Goal: Task Accomplishment & Management: Manage account settings

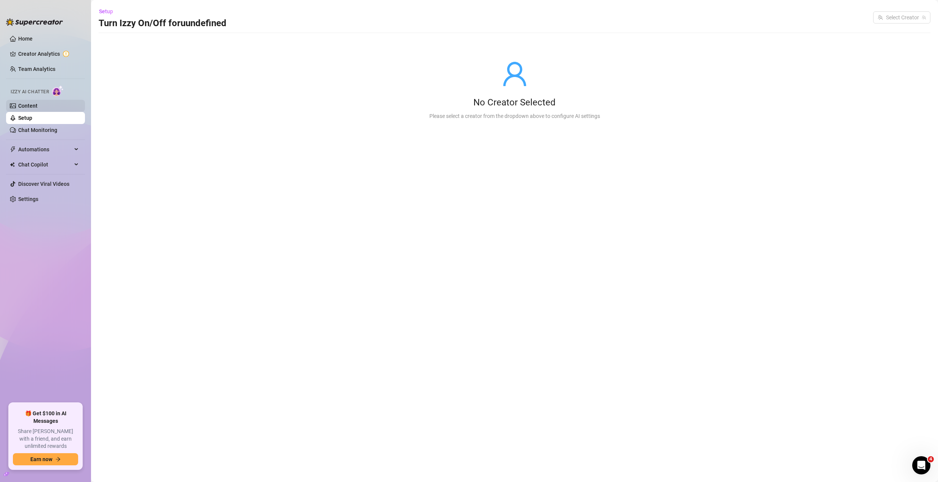
click at [38, 107] on link "Content" at bounding box center [27, 106] width 19 height 6
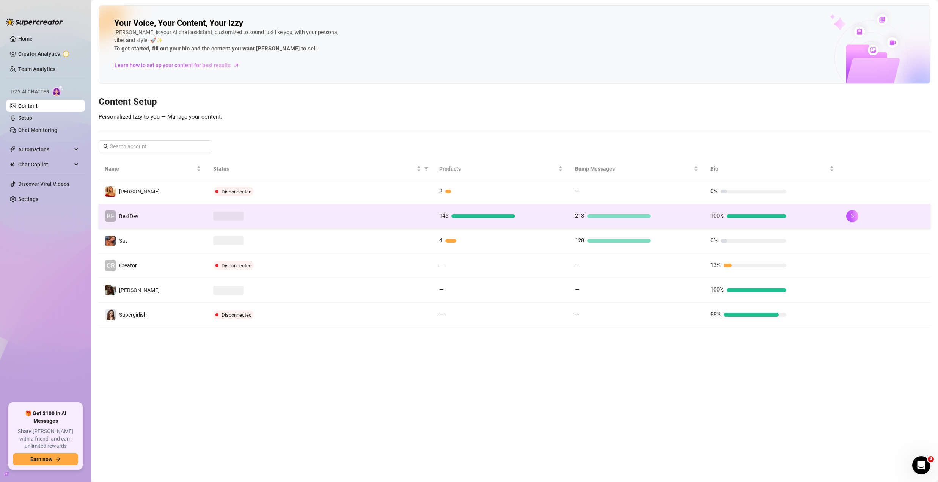
click at [279, 218] on div at bounding box center [320, 216] width 214 height 9
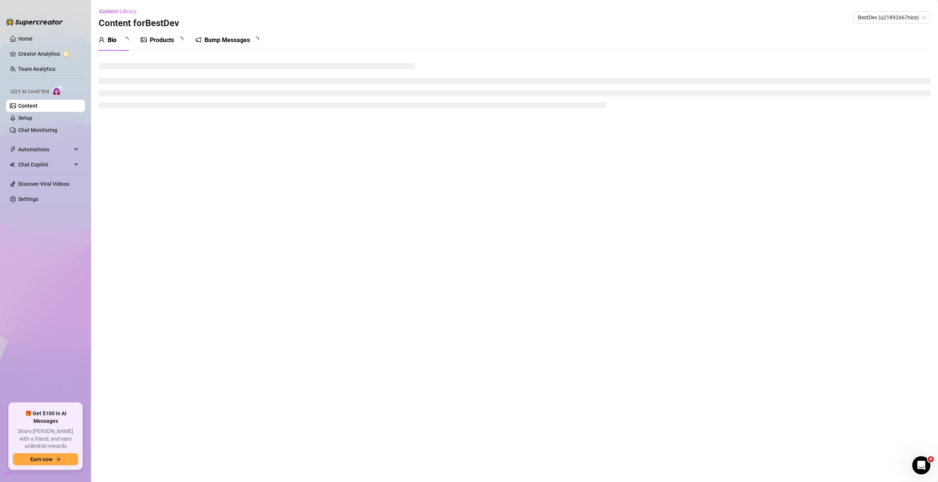
click at [233, 42] on div "Bump Messages" at bounding box center [227, 40] width 46 height 9
click at [229, 40] on div "Bump Messages" at bounding box center [227, 40] width 46 height 9
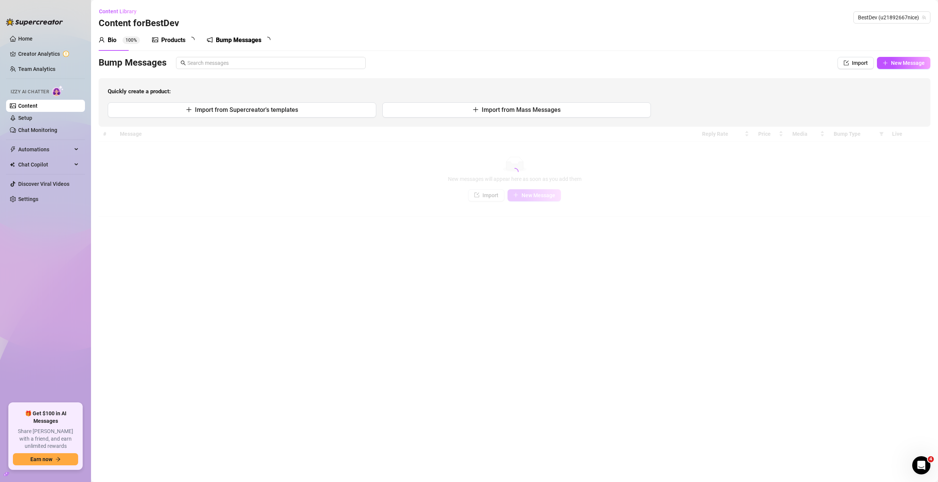
click at [228, 40] on div "Bump Messages" at bounding box center [239, 40] width 46 height 9
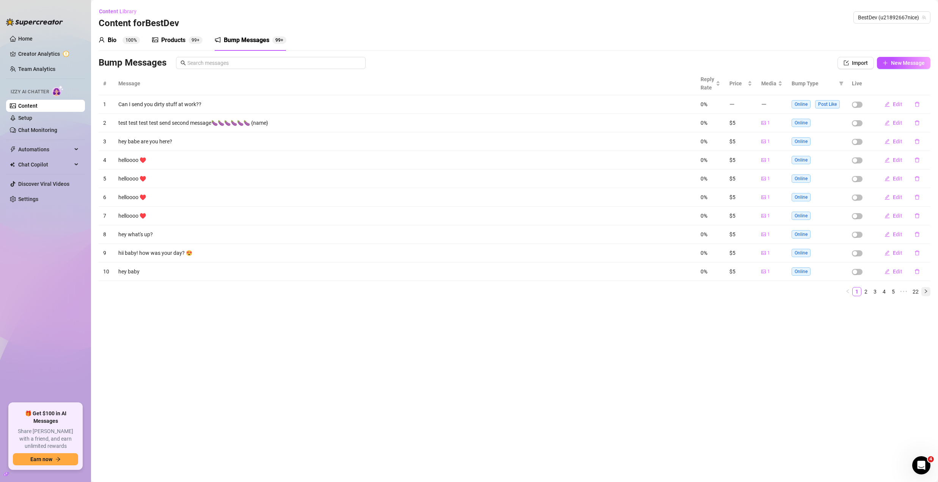
click at [923, 292] on button "button" at bounding box center [925, 291] width 9 height 9
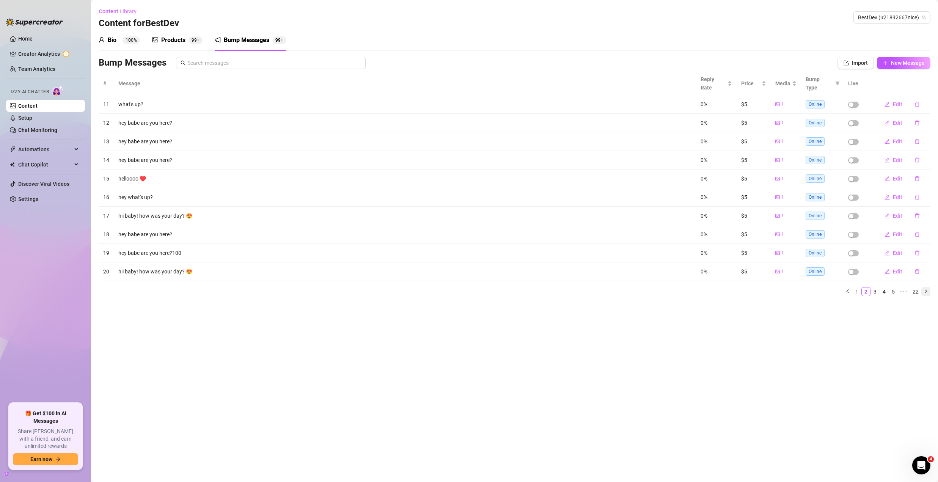
click at [925, 287] on button "button" at bounding box center [925, 291] width 9 height 9
click at [926, 287] on button "button" at bounding box center [925, 291] width 9 height 9
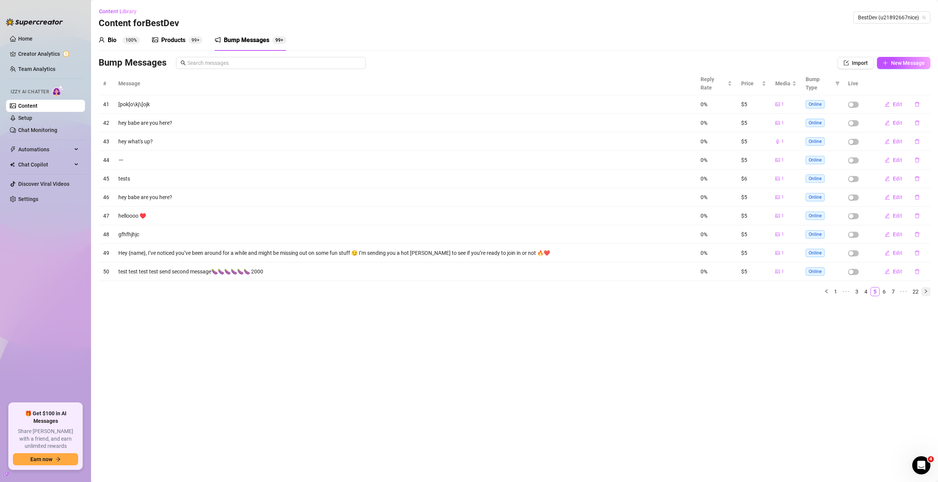
click at [926, 287] on button "button" at bounding box center [925, 291] width 9 height 9
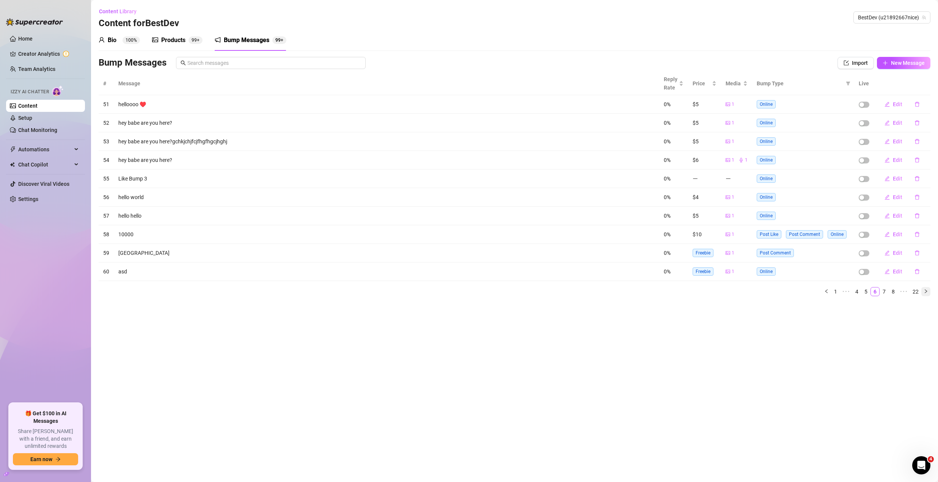
click at [926, 286] on div "# Message Reply Rate Price Media Bump Type Live 51 helloooo ♥️ 0% $5 1 Online E…" at bounding box center [515, 184] width 832 height 224
click at [921, 293] on link "22" at bounding box center [915, 292] width 11 height 8
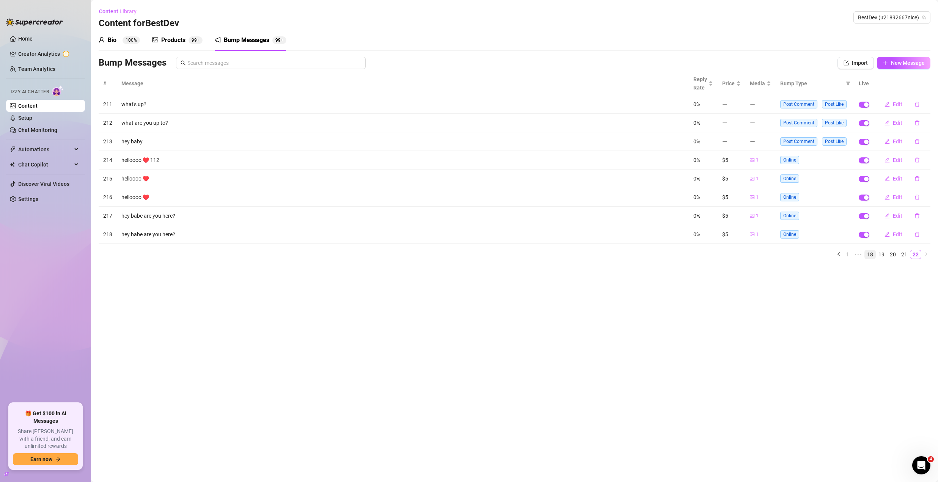
click at [873, 256] on link "18" at bounding box center [870, 254] width 11 height 8
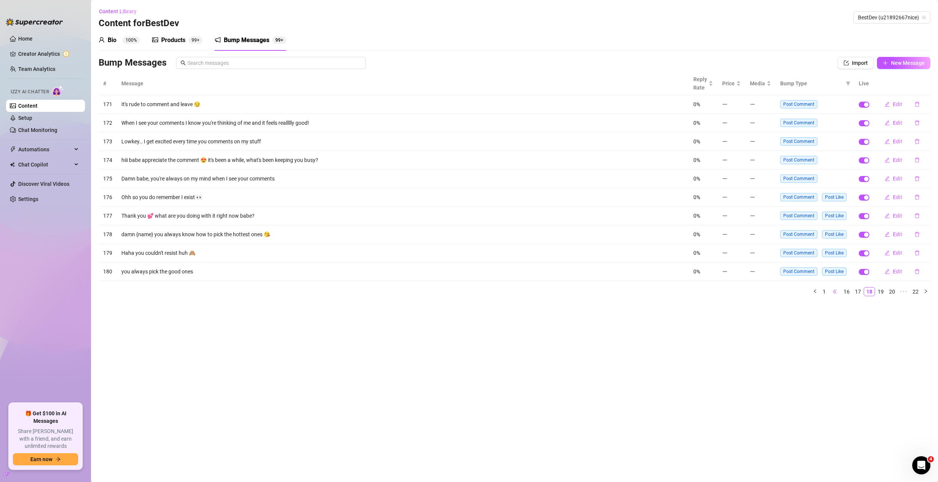
click at [834, 294] on span "•••" at bounding box center [835, 291] width 12 height 9
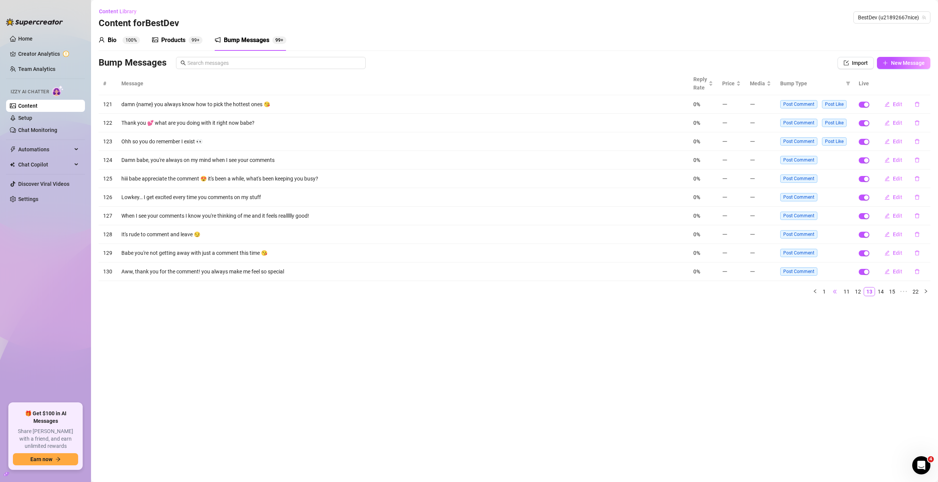
click at [834, 293] on span "•••" at bounding box center [835, 291] width 12 height 9
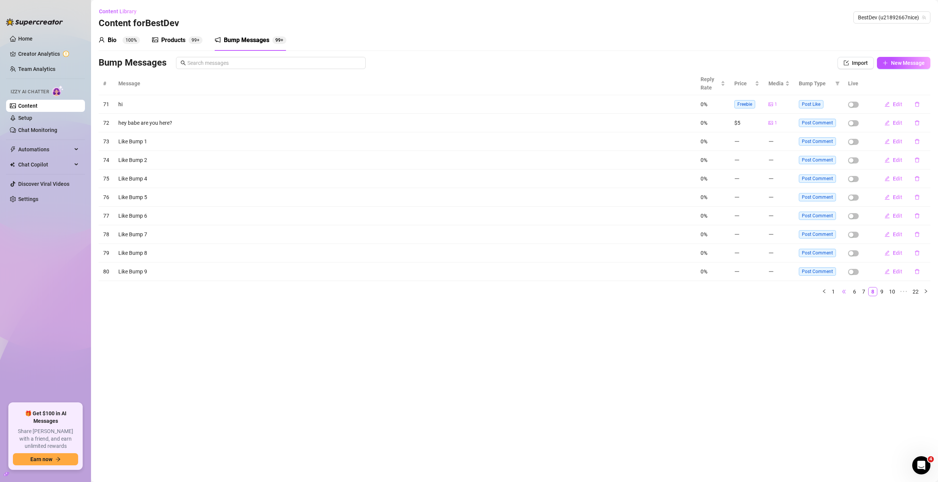
click at [834, 293] on link "1" at bounding box center [833, 292] width 8 height 8
click at [834, 293] on ul "1 ••• 6 7 8 9 10 ••• 22" at bounding box center [515, 291] width 832 height 9
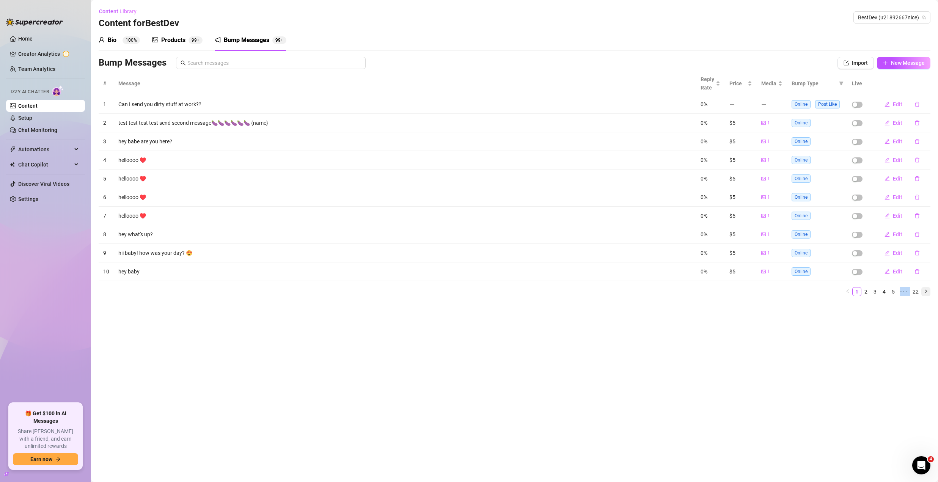
click at [930, 291] on button "button" at bounding box center [925, 291] width 9 height 9
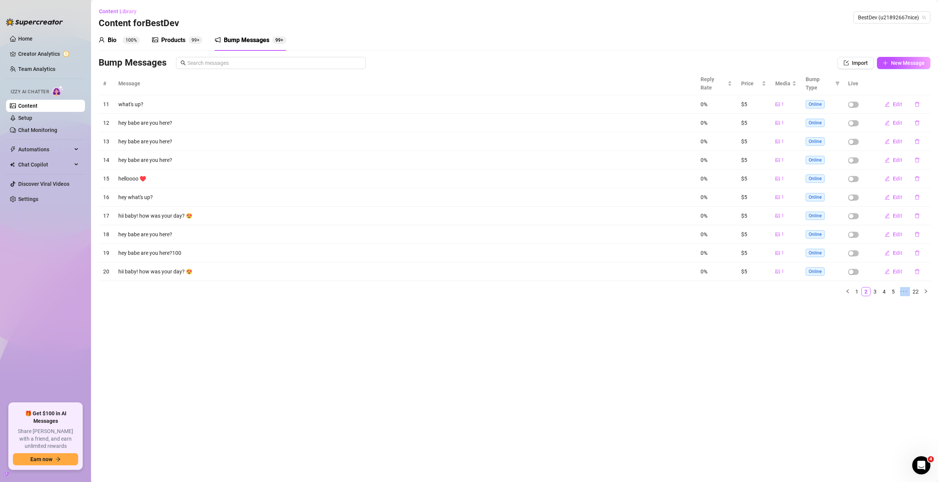
click at [929, 291] on div "# Message Reply Rate Price Media Bump Type Live 11 what's up? 0% $5 1 Online Ed…" at bounding box center [515, 187] width 832 height 230
click at [927, 289] on icon "right" at bounding box center [926, 291] width 5 height 5
click at [928, 287] on button "button" at bounding box center [925, 291] width 9 height 9
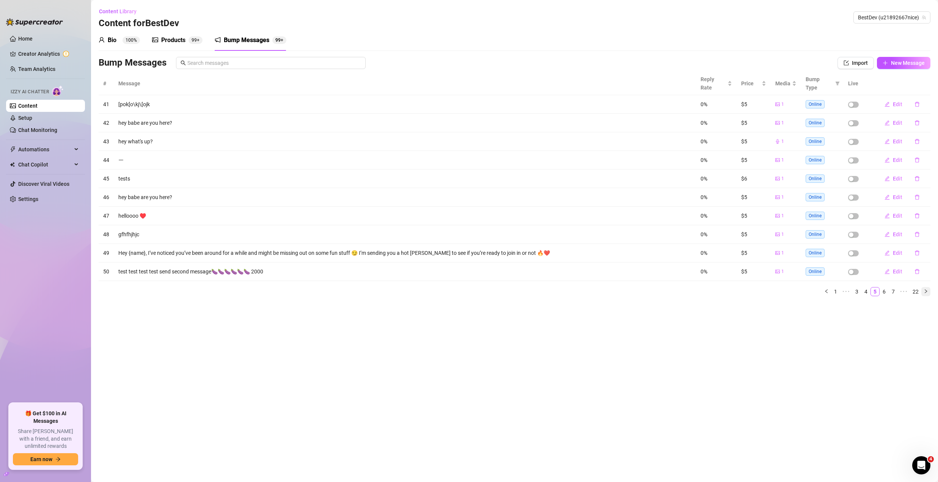
click at [928, 287] on button "button" at bounding box center [925, 291] width 9 height 9
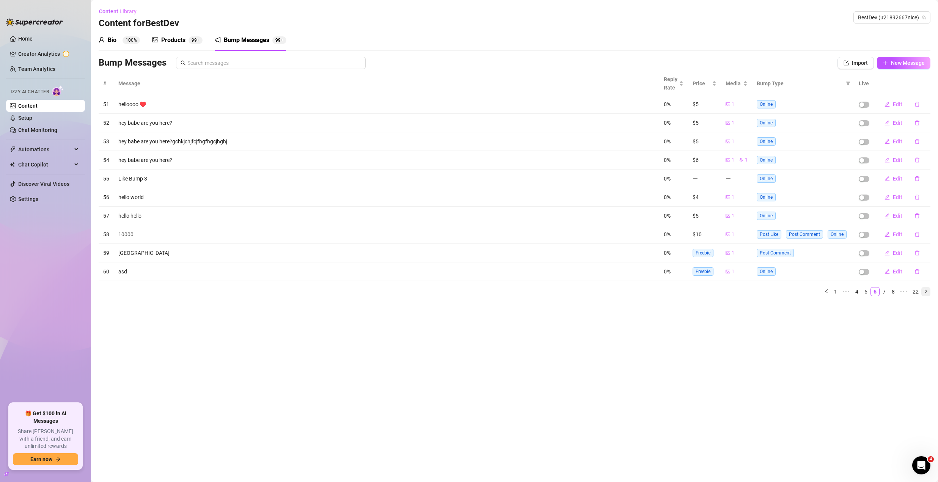
click at [927, 291] on icon "right" at bounding box center [926, 291] width 5 height 5
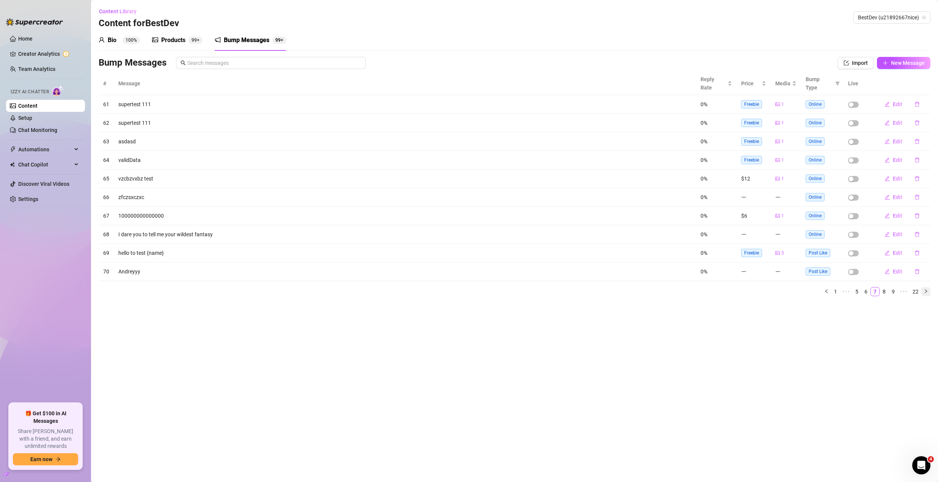
click at [927, 287] on button "button" at bounding box center [925, 291] width 9 height 9
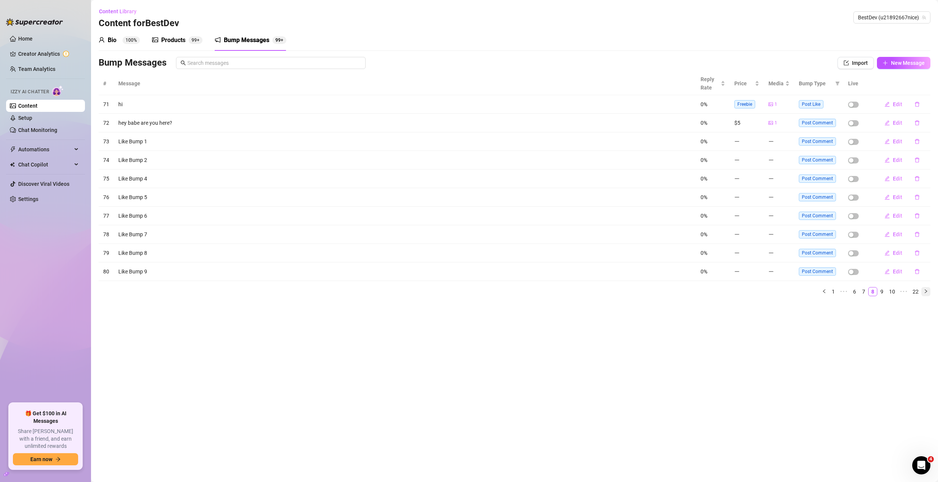
click at [927, 290] on icon "right" at bounding box center [926, 291] width 5 height 5
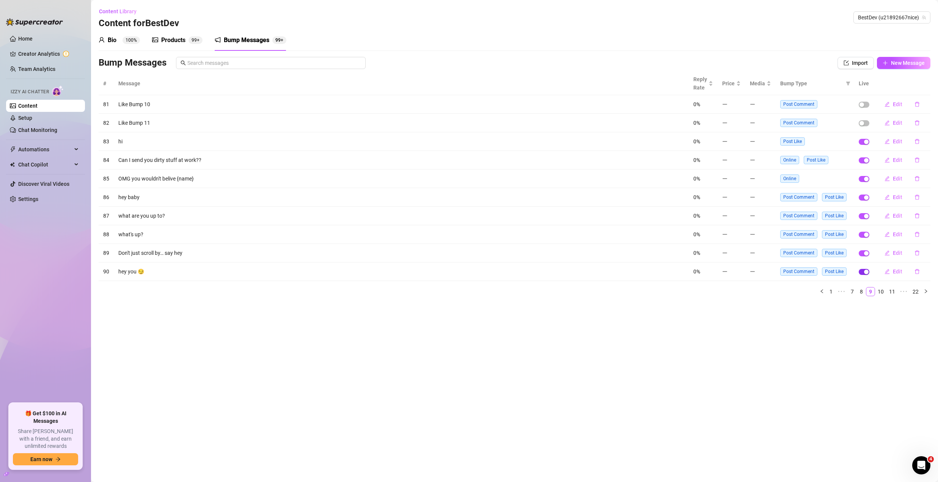
click at [866, 274] on div "button" at bounding box center [866, 272] width 5 height 5
click at [865, 256] on td at bounding box center [864, 253] width 20 height 19
click at [865, 237] on div "button" at bounding box center [866, 235] width 5 height 5
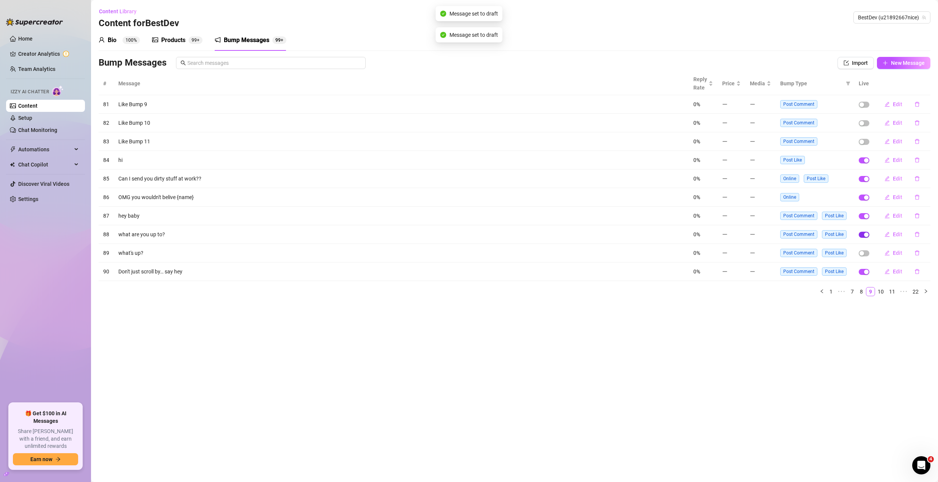
click at [866, 235] on div "button" at bounding box center [866, 235] width 5 height 5
click at [865, 217] on div "button" at bounding box center [866, 216] width 5 height 5
click at [865, 196] on div "button" at bounding box center [866, 197] width 5 height 5
click at [863, 178] on span "button" at bounding box center [864, 179] width 11 height 6
click at [864, 162] on div "button" at bounding box center [866, 160] width 5 height 5
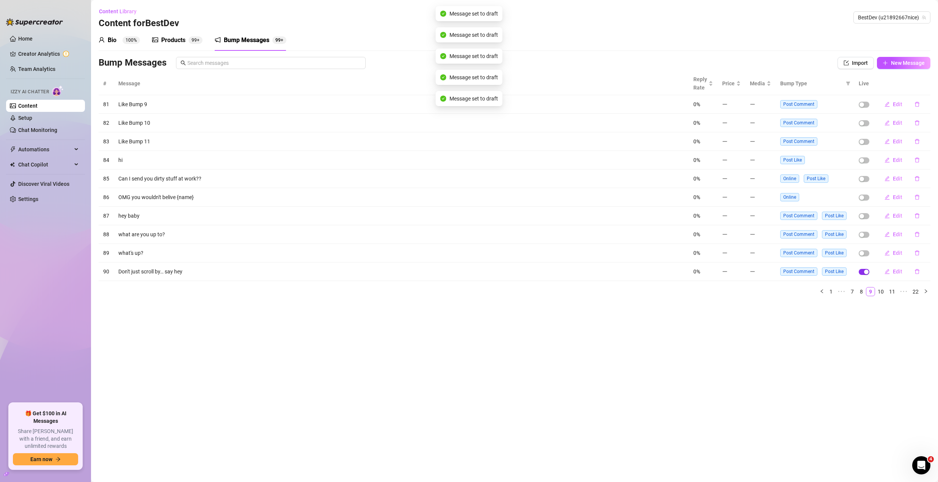
click at [868, 272] on div "button" at bounding box center [866, 272] width 5 height 5
click at [925, 291] on icon "right" at bounding box center [926, 291] width 5 height 5
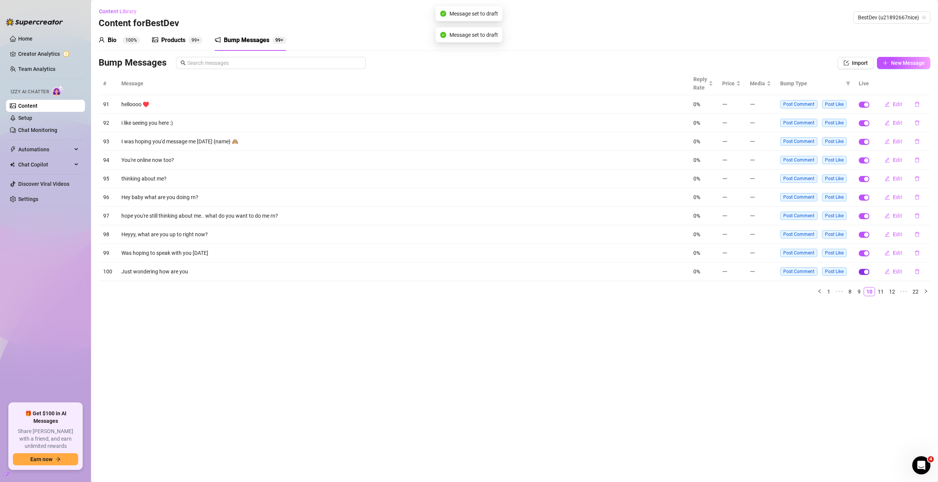
click at [865, 271] on div "button" at bounding box center [866, 272] width 5 height 5
click at [863, 253] on span "button" at bounding box center [864, 253] width 11 height 6
click at [865, 236] on div "button" at bounding box center [866, 235] width 5 height 5
click at [865, 219] on td at bounding box center [864, 216] width 20 height 19
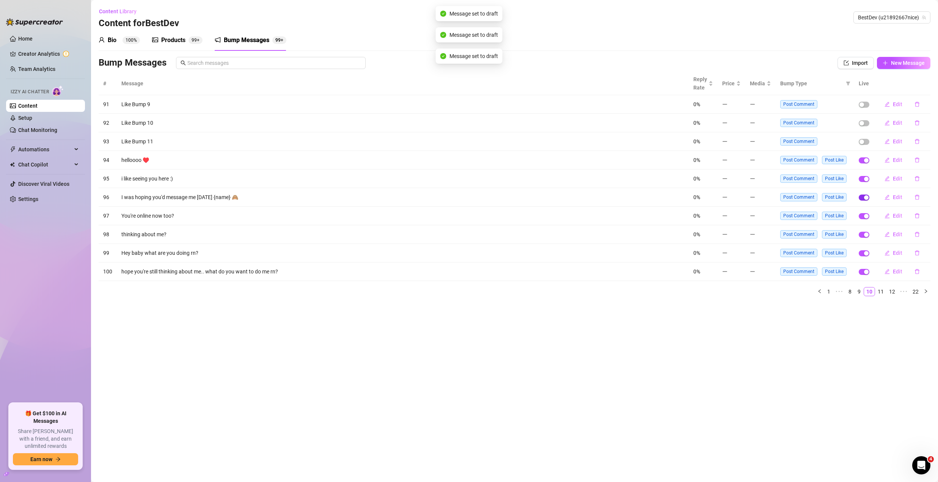
click at [864, 215] on div "button" at bounding box center [866, 216] width 5 height 5
click at [865, 197] on div "button" at bounding box center [866, 197] width 5 height 5
click at [866, 181] on span "button" at bounding box center [864, 179] width 11 height 6
click at [866, 162] on div "button" at bounding box center [866, 160] width 5 height 5
click at [865, 271] on div "button" at bounding box center [866, 272] width 5 height 5
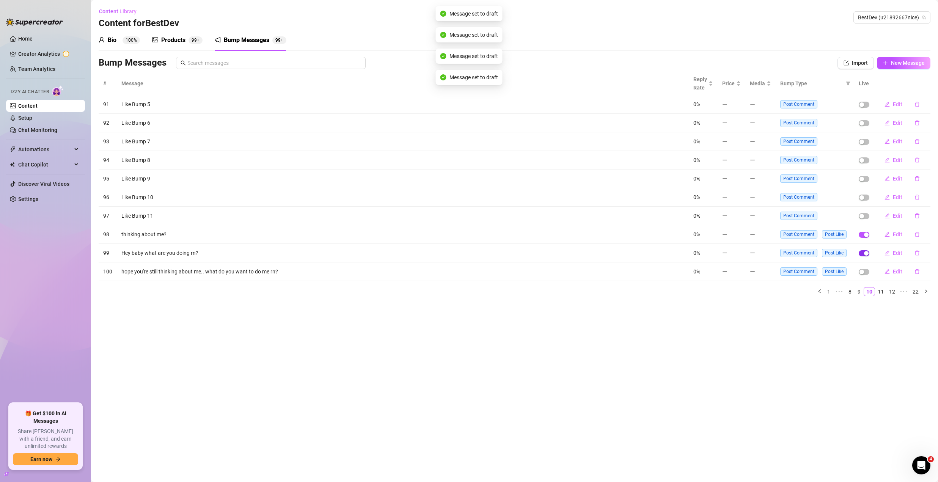
click at [865, 253] on div "button" at bounding box center [866, 253] width 5 height 5
click at [865, 236] on div "button" at bounding box center [866, 235] width 5 height 5
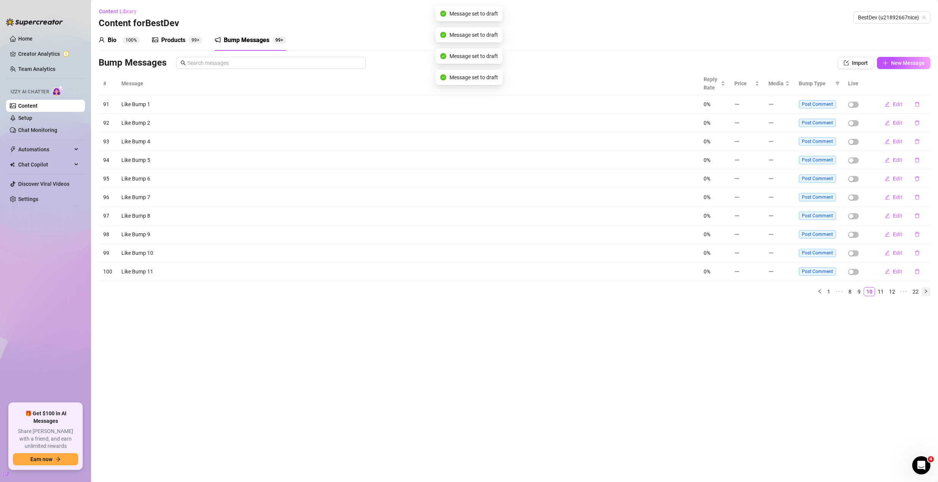
click at [925, 292] on icon "right" at bounding box center [926, 291] width 5 height 5
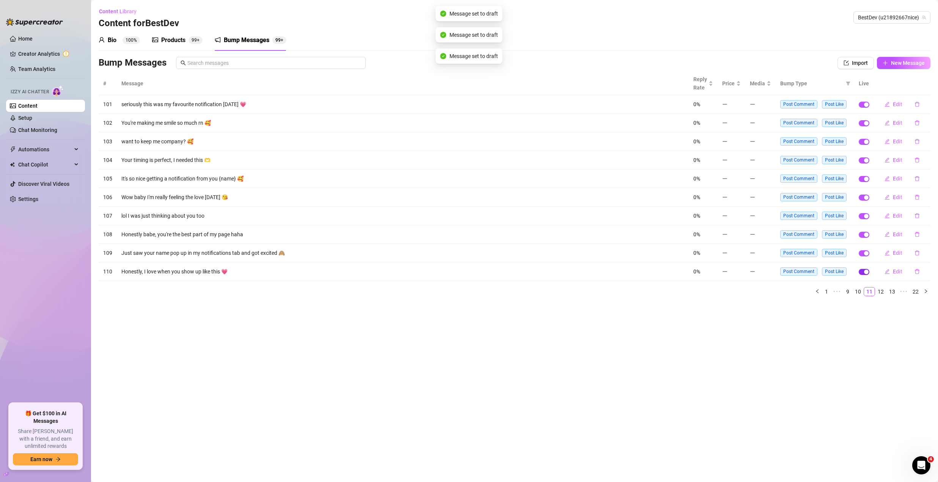
click at [866, 270] on div "button" at bounding box center [866, 272] width 5 height 5
click at [863, 252] on span "button" at bounding box center [864, 253] width 11 height 6
click at [863, 233] on span "button" at bounding box center [864, 235] width 11 height 6
click at [865, 215] on div "button" at bounding box center [866, 216] width 5 height 5
click at [864, 200] on span "button" at bounding box center [864, 198] width 11 height 6
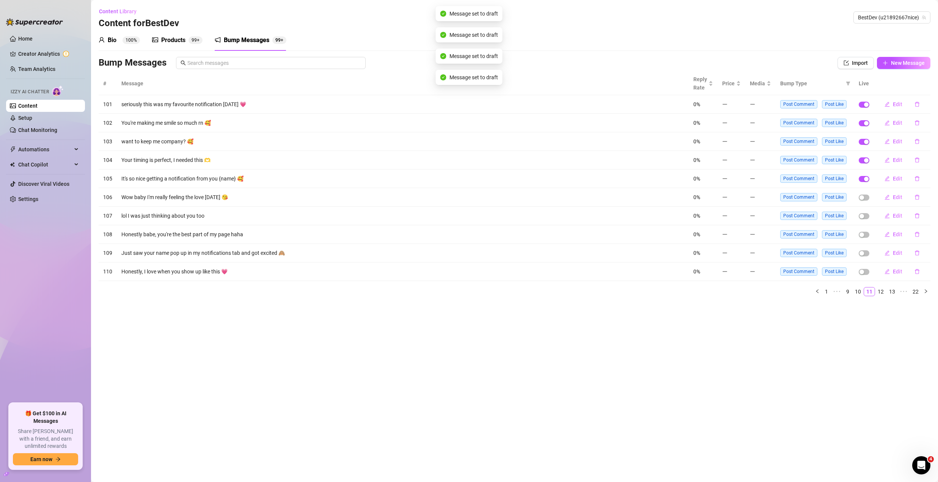
click at [864, 179] on span "button" at bounding box center [864, 179] width 11 height 6
click at [865, 162] on div "button" at bounding box center [866, 160] width 5 height 5
click at [866, 144] on div "button" at bounding box center [866, 142] width 5 height 5
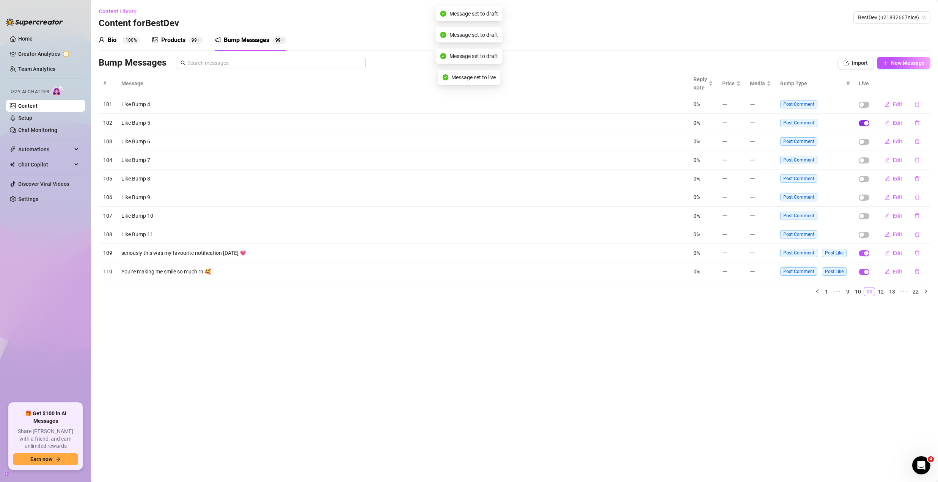
click at [866, 124] on div "button" at bounding box center [866, 123] width 5 height 5
click at [868, 274] on button "button" at bounding box center [864, 272] width 11 height 6
click at [867, 258] on td at bounding box center [864, 253] width 20 height 19
click at [866, 256] on span "button" at bounding box center [864, 253] width 11 height 6
click at [869, 272] on span "button" at bounding box center [864, 272] width 11 height 6
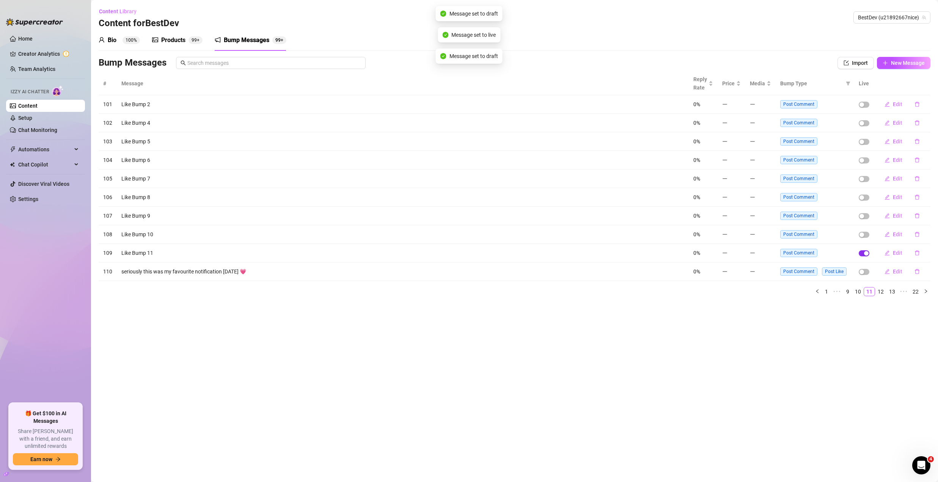
click at [867, 255] on div "button" at bounding box center [866, 253] width 5 height 5
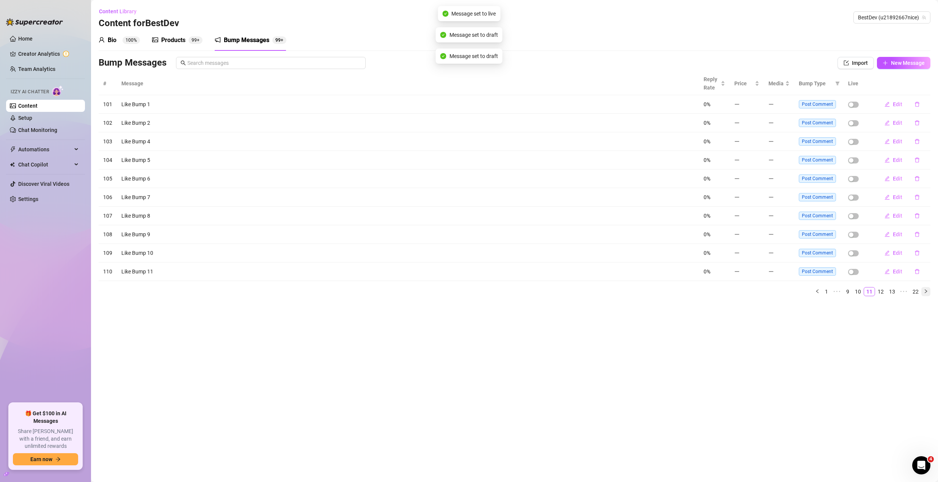
click at [924, 291] on icon "right" at bounding box center [926, 291] width 5 height 5
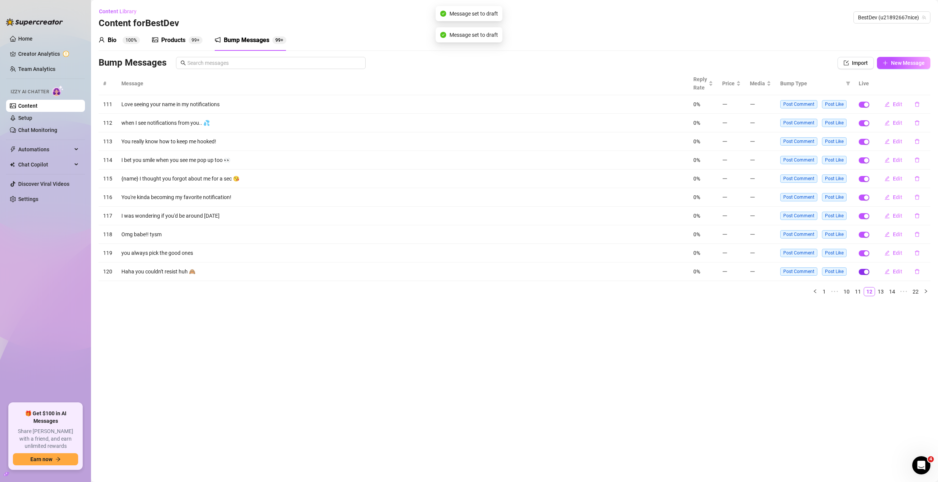
click at [865, 270] on div "button" at bounding box center [866, 272] width 5 height 5
click at [865, 255] on div "button" at bounding box center [866, 253] width 5 height 5
click at [866, 233] on div "button" at bounding box center [866, 235] width 5 height 5
click at [866, 217] on div "button" at bounding box center [866, 216] width 5 height 5
click at [865, 126] on span "button" at bounding box center [864, 123] width 11 height 6
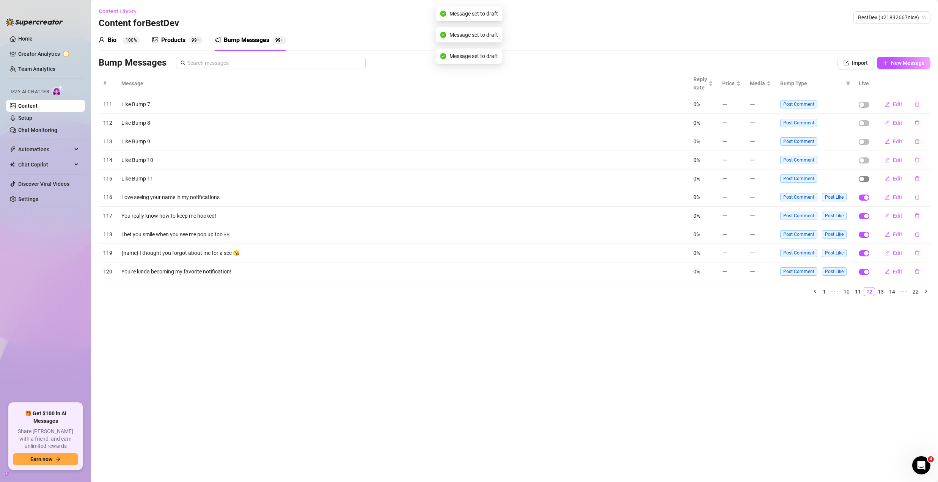
click at [867, 176] on span "button" at bounding box center [864, 179] width 11 height 6
click at [866, 195] on div "button" at bounding box center [866, 197] width 5 height 5
click at [866, 198] on div "button" at bounding box center [866, 197] width 5 height 5
click at [867, 218] on div "button" at bounding box center [866, 216] width 5 height 5
drag, startPoint x: 868, startPoint y: 234, endPoint x: 867, endPoint y: 245, distance: 11.4
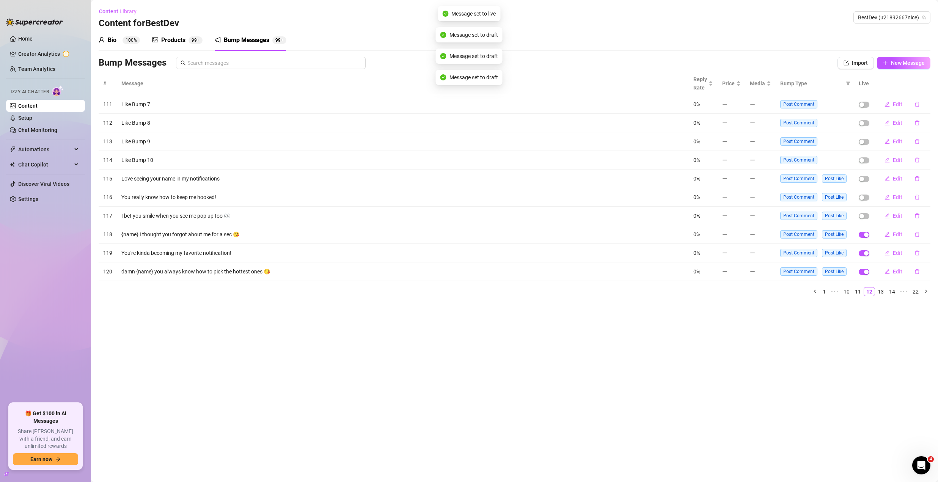
click at [868, 234] on div "button" at bounding box center [866, 235] width 5 height 5
click at [867, 253] on div "button" at bounding box center [866, 253] width 5 height 5
click at [868, 271] on div "button" at bounding box center [866, 272] width 5 height 5
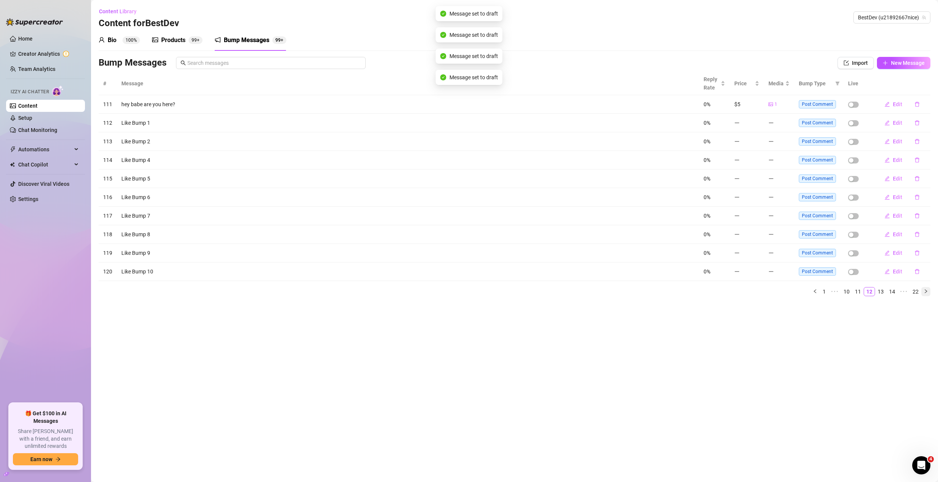
click at [925, 292] on icon "right" at bounding box center [926, 291] width 5 height 5
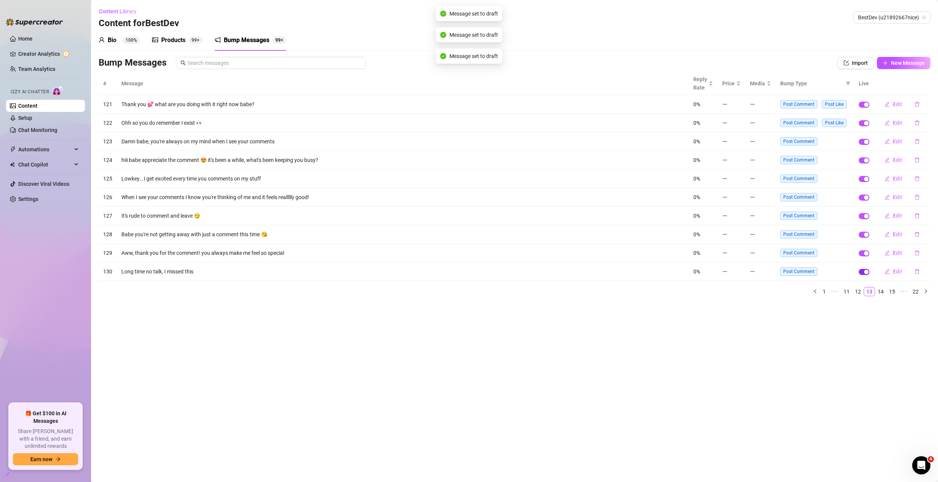
click at [868, 273] on div "button" at bounding box center [866, 272] width 5 height 5
click at [867, 252] on div "button" at bounding box center [866, 253] width 5 height 5
click at [863, 236] on span "button" at bounding box center [864, 235] width 11 height 6
click at [864, 218] on span "button" at bounding box center [864, 216] width 11 height 6
click at [867, 197] on div "button" at bounding box center [866, 197] width 5 height 5
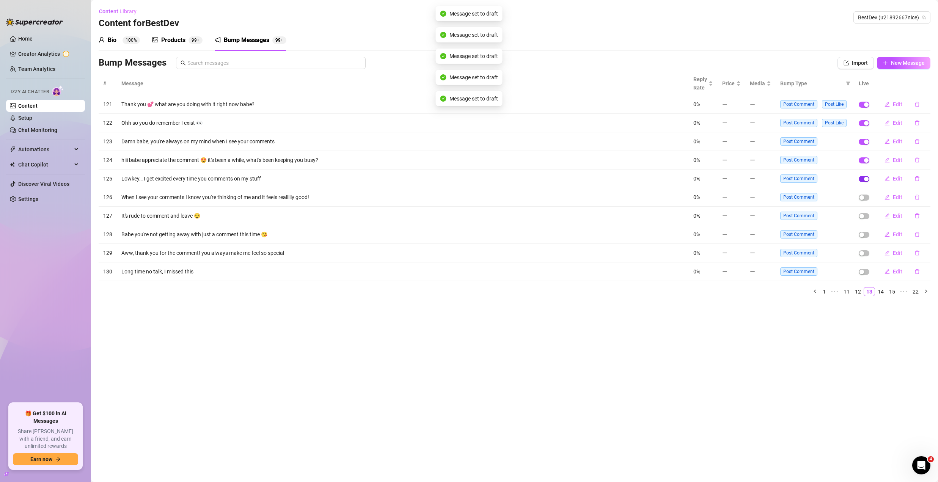
click at [865, 180] on div "button" at bounding box center [866, 179] width 5 height 5
click at [863, 159] on span "button" at bounding box center [864, 160] width 11 height 6
click at [865, 141] on div "button" at bounding box center [866, 142] width 5 height 5
click at [865, 119] on td at bounding box center [864, 123] width 20 height 19
click at [866, 122] on div "button" at bounding box center [866, 123] width 5 height 5
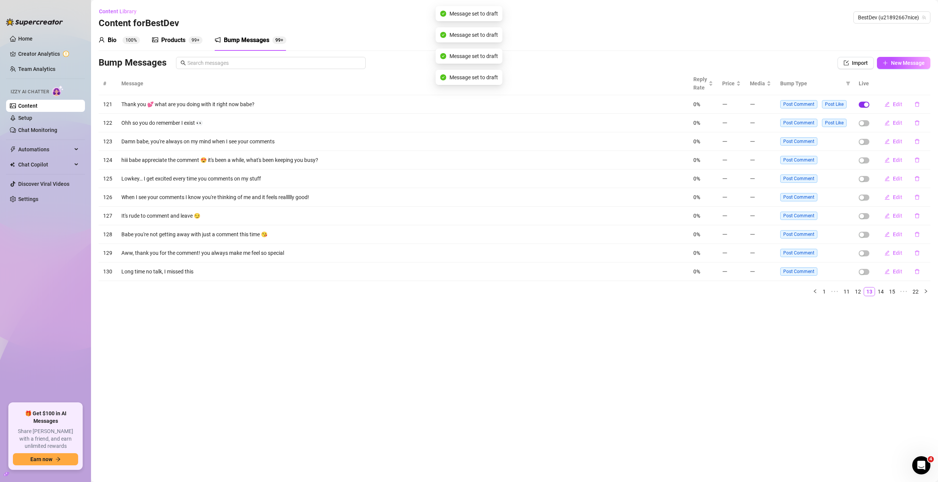
click at [868, 103] on div "button" at bounding box center [866, 104] width 5 height 5
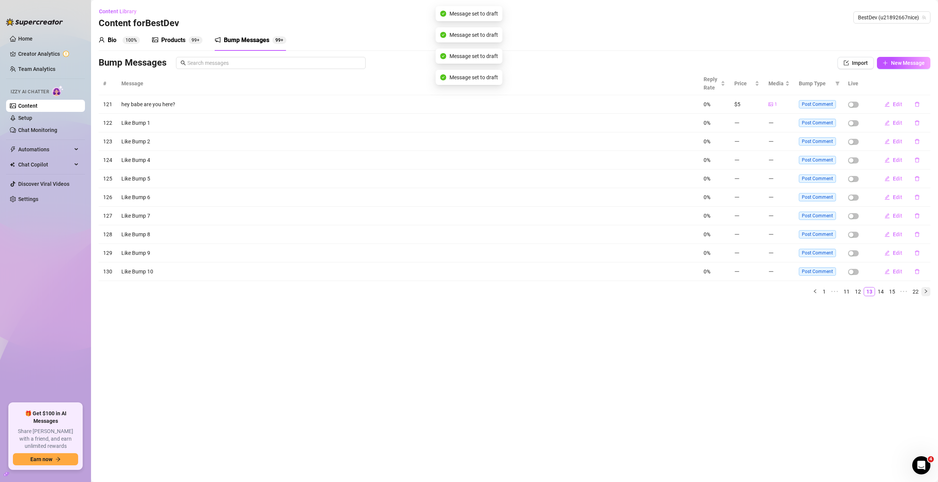
click at [927, 290] on icon "right" at bounding box center [926, 291] width 5 height 5
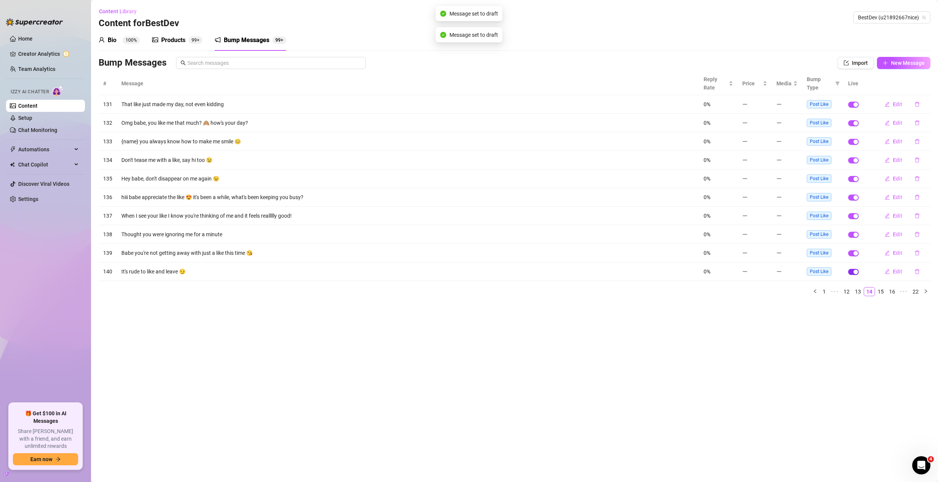
click at [856, 273] on div "button" at bounding box center [856, 272] width 5 height 5
click at [855, 253] on div "button" at bounding box center [856, 253] width 5 height 5
click at [855, 234] on div "button" at bounding box center [856, 235] width 5 height 5
click at [857, 217] on div "button" at bounding box center [856, 216] width 5 height 5
click at [856, 196] on div "button" at bounding box center [856, 197] width 5 height 5
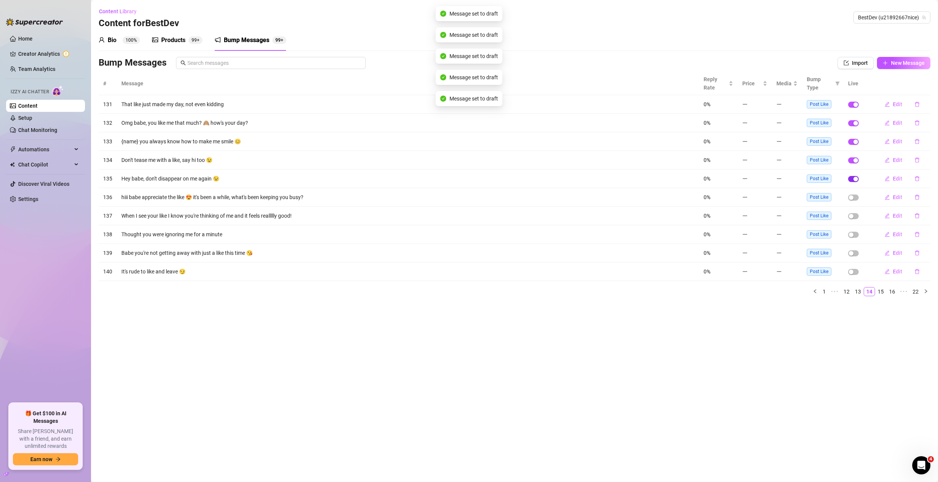
click at [854, 178] on div "button" at bounding box center [856, 179] width 5 height 5
click at [855, 160] on div "button" at bounding box center [856, 160] width 5 height 5
click at [852, 143] on span "button" at bounding box center [853, 142] width 11 height 6
click at [854, 125] on div "button" at bounding box center [856, 123] width 5 height 5
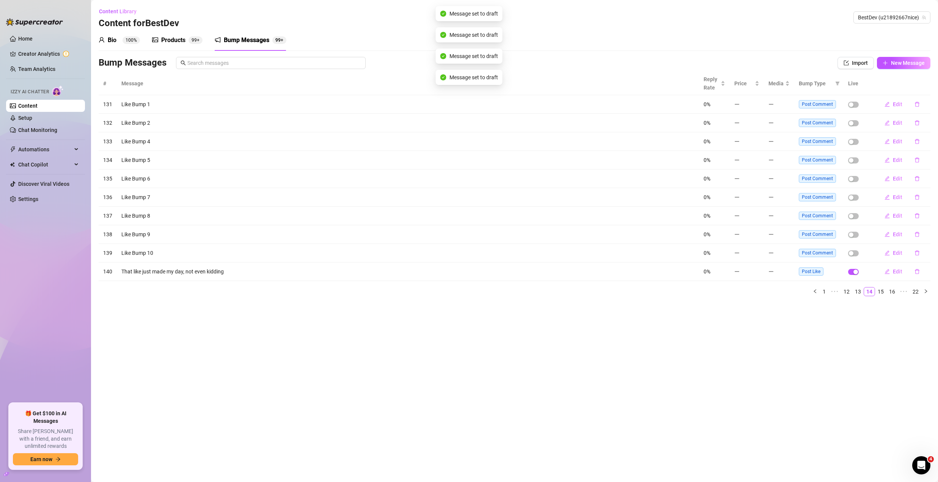
click at [855, 106] on span "button" at bounding box center [853, 105] width 11 height 6
click at [857, 120] on span "button" at bounding box center [853, 123] width 11 height 6
click at [856, 253] on div "button" at bounding box center [856, 253] width 5 height 5
click at [855, 270] on div "button" at bounding box center [856, 272] width 5 height 5
click at [925, 292] on icon "right" at bounding box center [926, 291] width 5 height 5
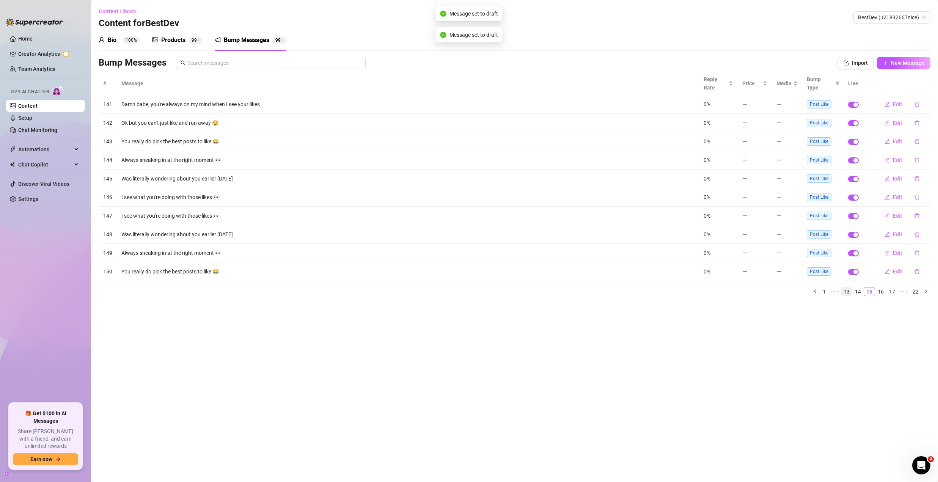
click at [861, 292] on link "14" at bounding box center [858, 292] width 11 height 8
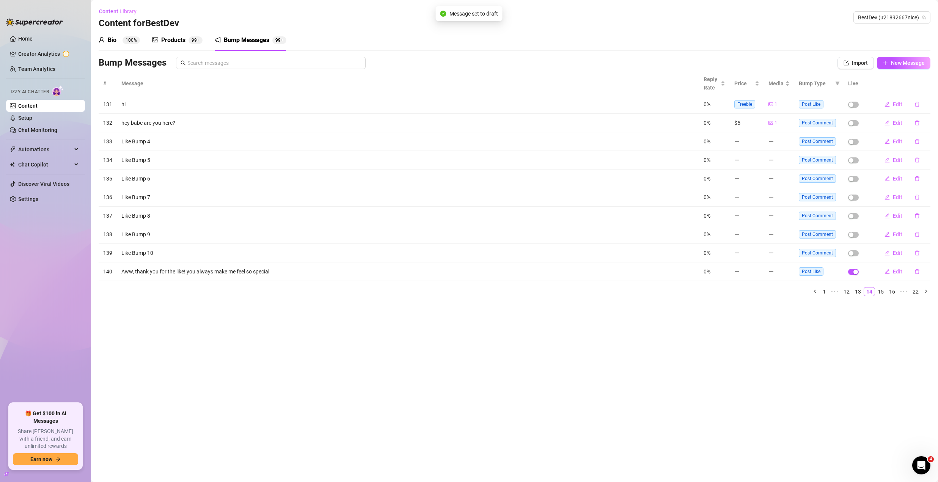
click at [855, 272] on div "button" at bounding box center [856, 272] width 5 height 5
click at [926, 294] on button "button" at bounding box center [925, 291] width 9 height 9
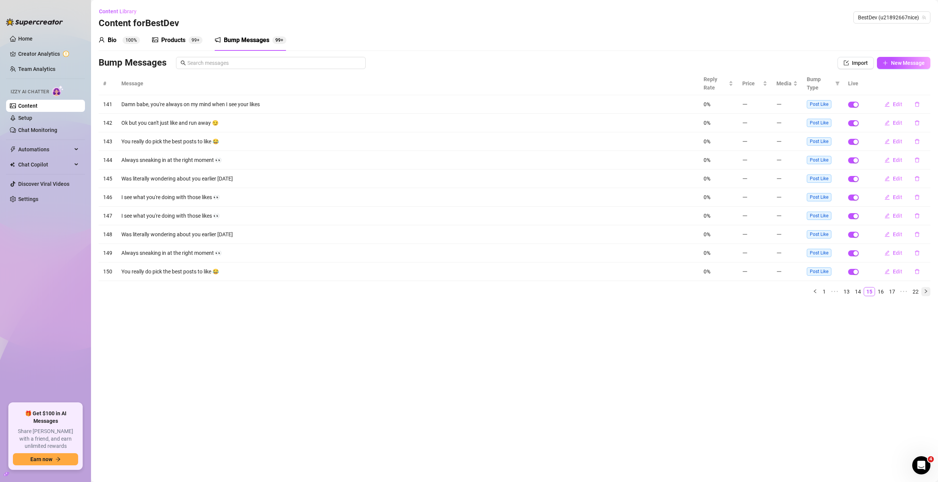
click at [926, 292] on icon "right" at bounding box center [926, 291] width 5 height 5
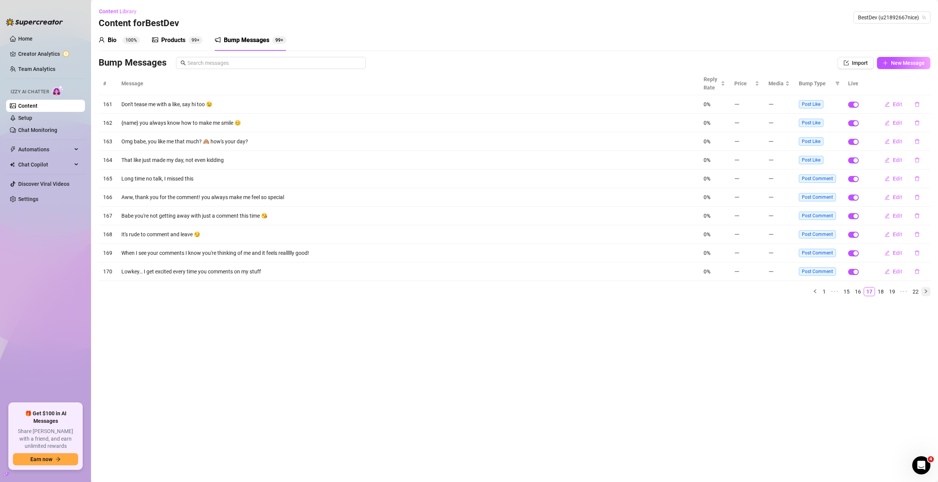
click at [926, 292] on icon "right" at bounding box center [926, 291] width 5 height 5
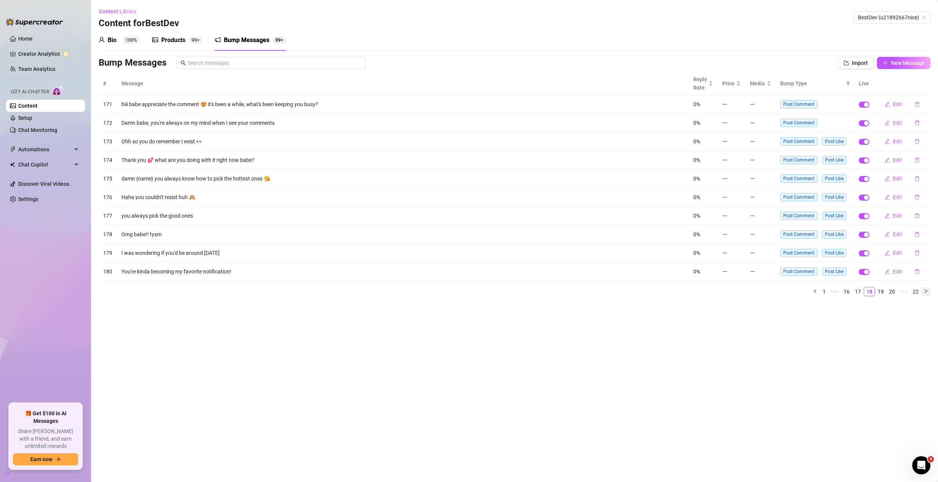
click at [926, 292] on icon "right" at bounding box center [926, 291] width 5 height 5
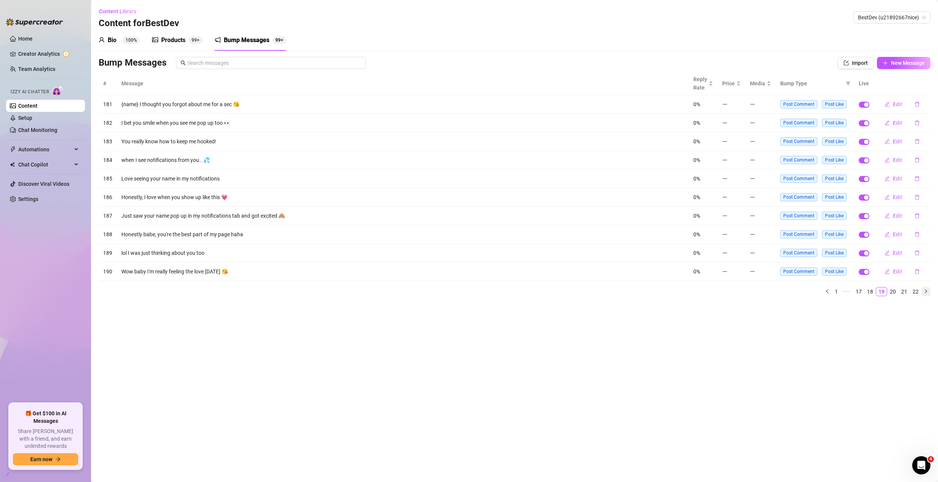
click at [926, 292] on icon "right" at bounding box center [926, 291] width 5 height 5
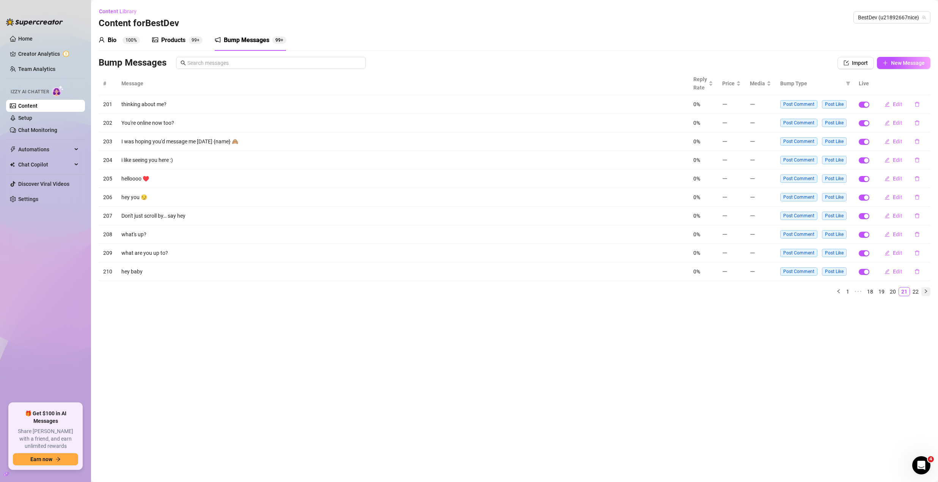
click at [926, 292] on icon "right" at bounding box center [926, 291] width 5 height 5
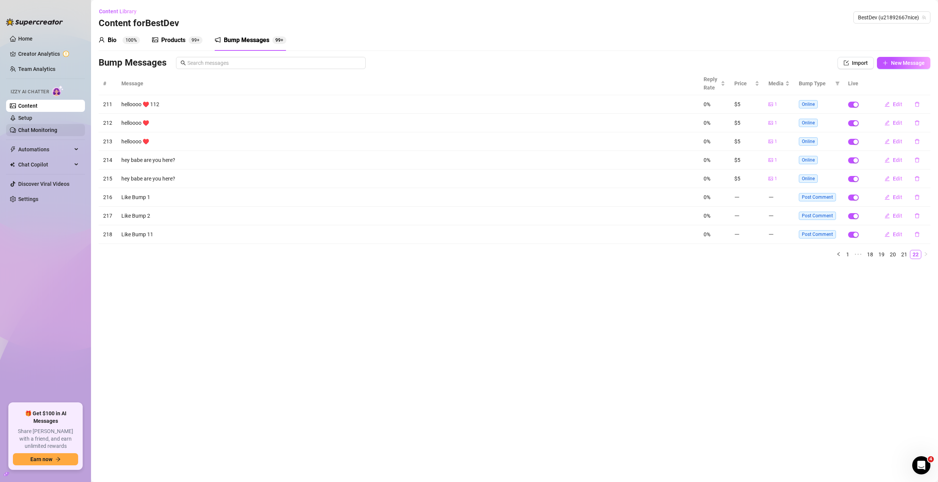
click at [32, 121] on link "Setup" at bounding box center [25, 118] width 14 height 6
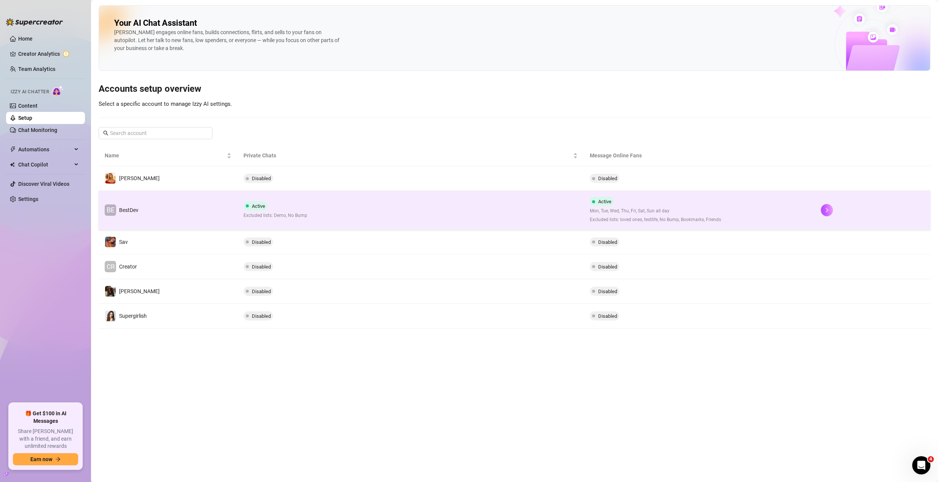
click at [151, 196] on td "BE BestDev" at bounding box center [168, 210] width 139 height 39
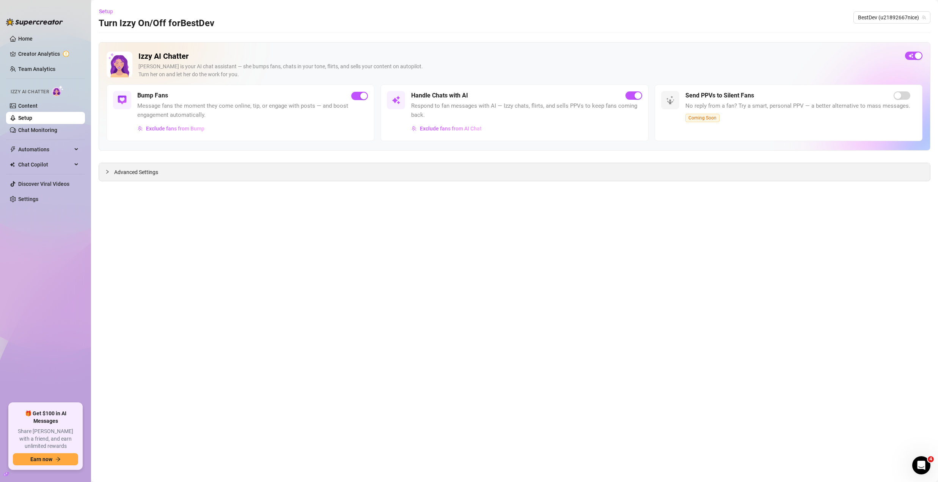
click at [129, 171] on span "Advanced Settings" at bounding box center [136, 172] width 44 height 8
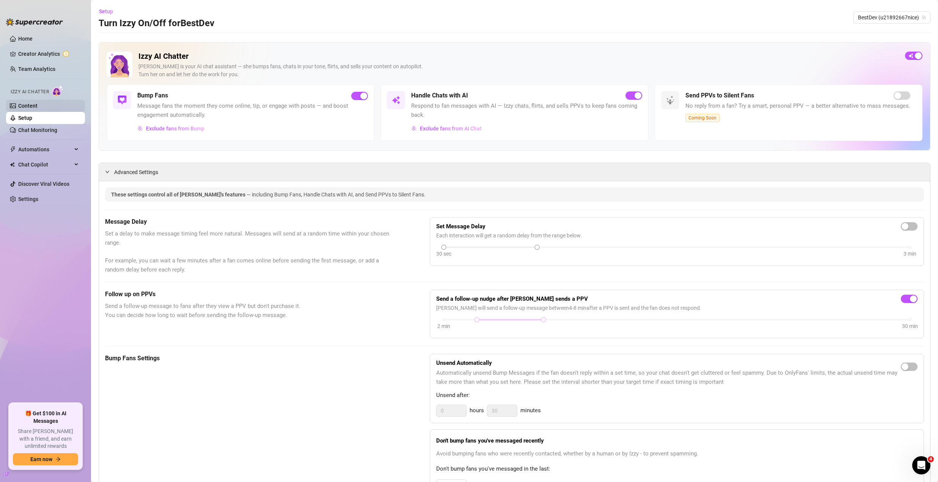
click at [38, 104] on link "Content" at bounding box center [27, 106] width 19 height 6
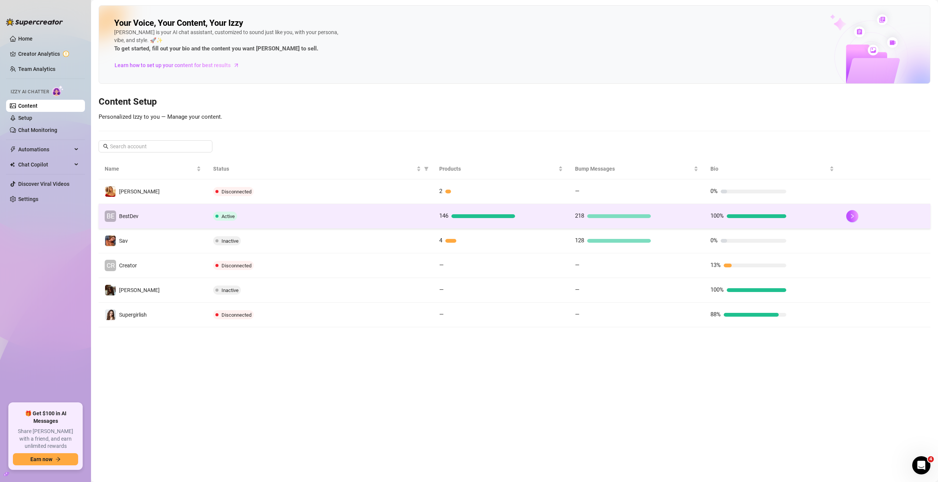
click at [330, 225] on td "Active" at bounding box center [320, 216] width 226 height 25
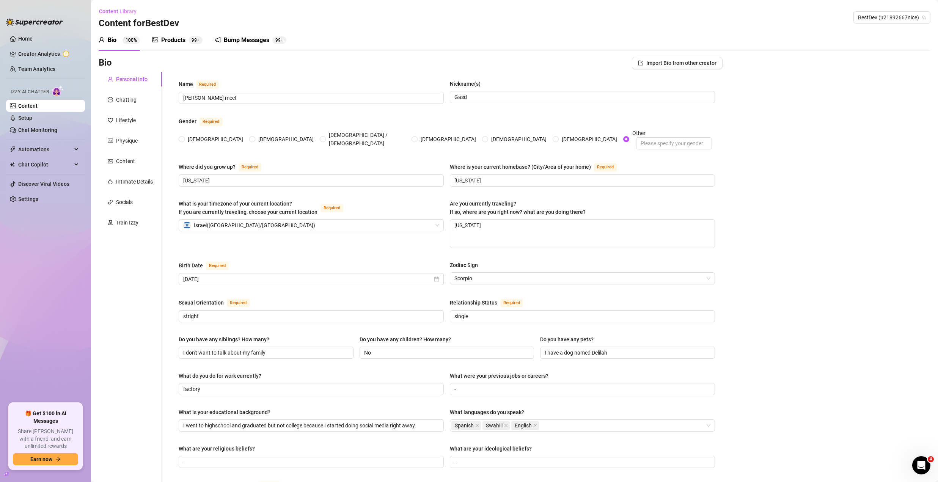
click at [237, 38] on div "Bump Messages" at bounding box center [247, 40] width 46 height 9
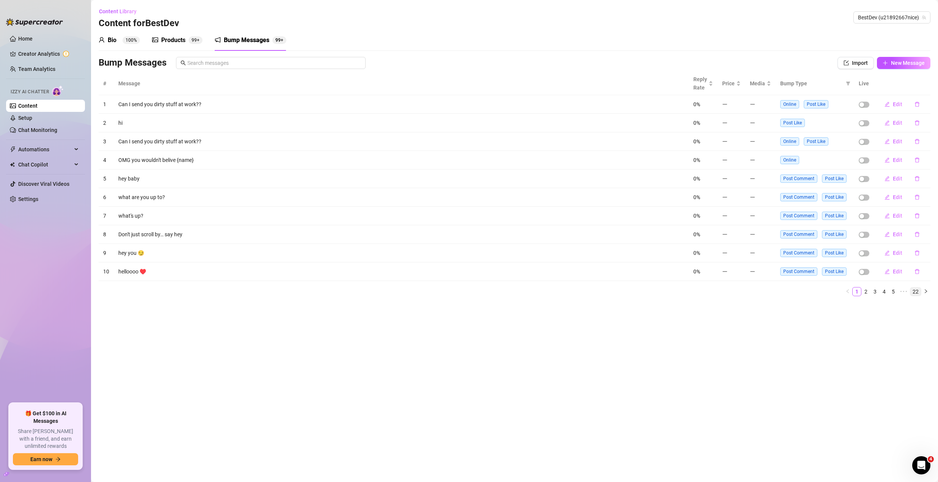
click at [911, 290] on link "22" at bounding box center [915, 292] width 11 height 8
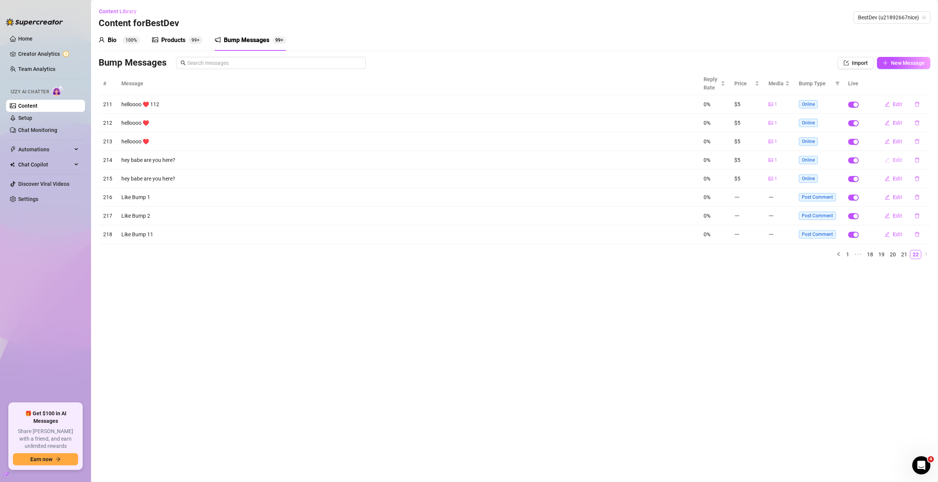
click at [892, 161] on button "Edit" at bounding box center [894, 160] width 30 height 12
type textarea "hey babe are you here?"
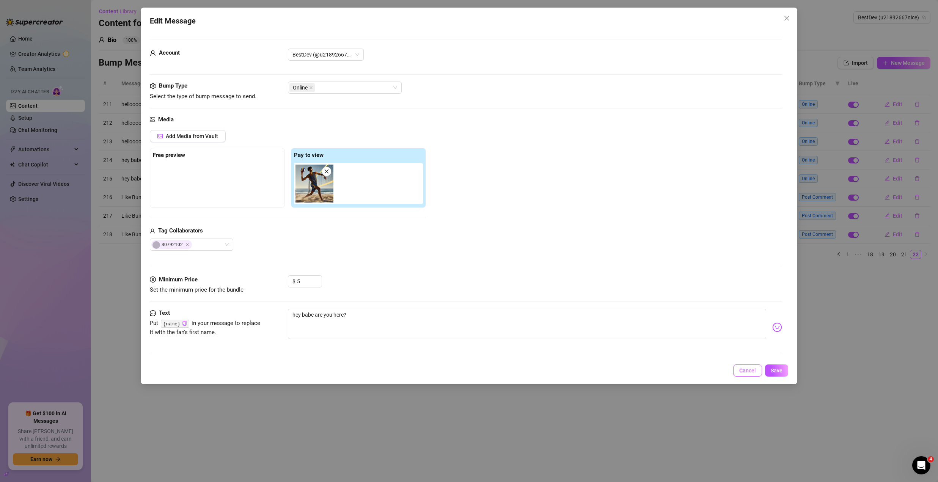
click at [739, 372] on button "Cancel" at bounding box center [747, 371] width 29 height 12
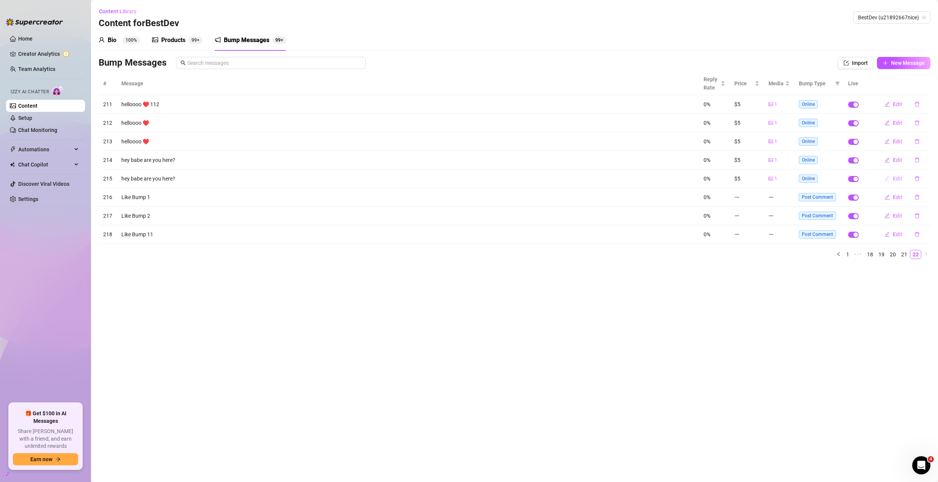
click at [898, 179] on span "Edit" at bounding box center [897, 179] width 9 height 6
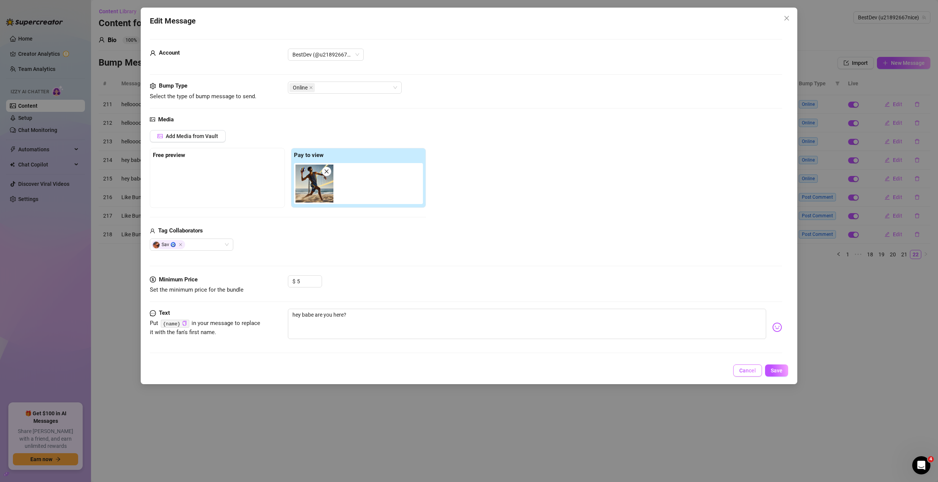
click at [741, 375] on button "Cancel" at bounding box center [747, 371] width 29 height 12
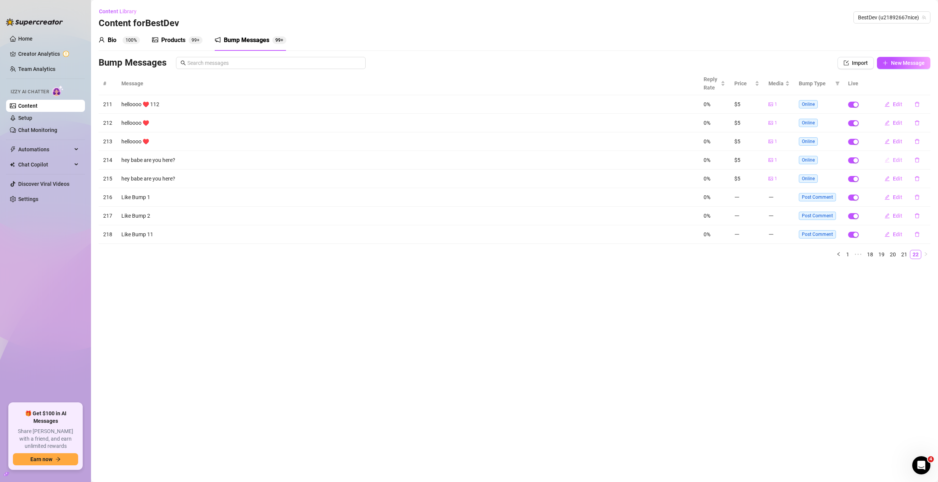
click at [896, 162] on span "Edit" at bounding box center [897, 160] width 9 height 6
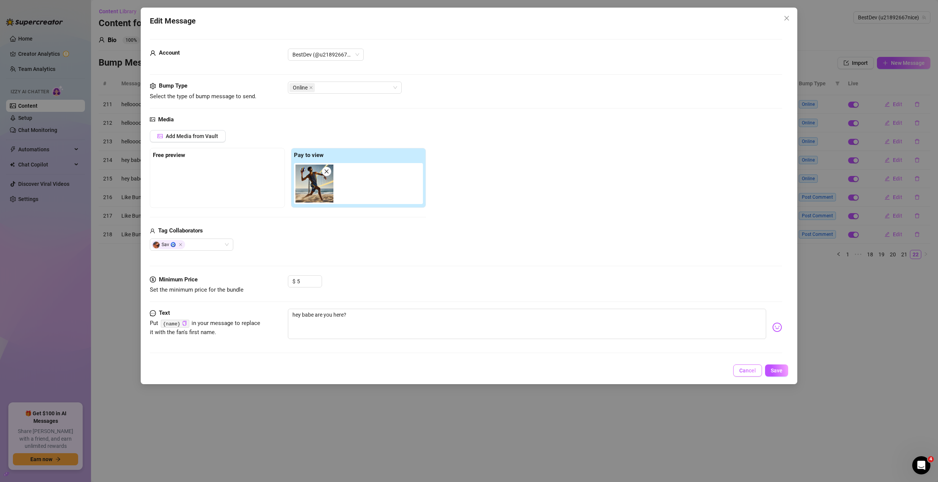
click at [739, 370] on button "Cancel" at bounding box center [747, 371] width 29 height 12
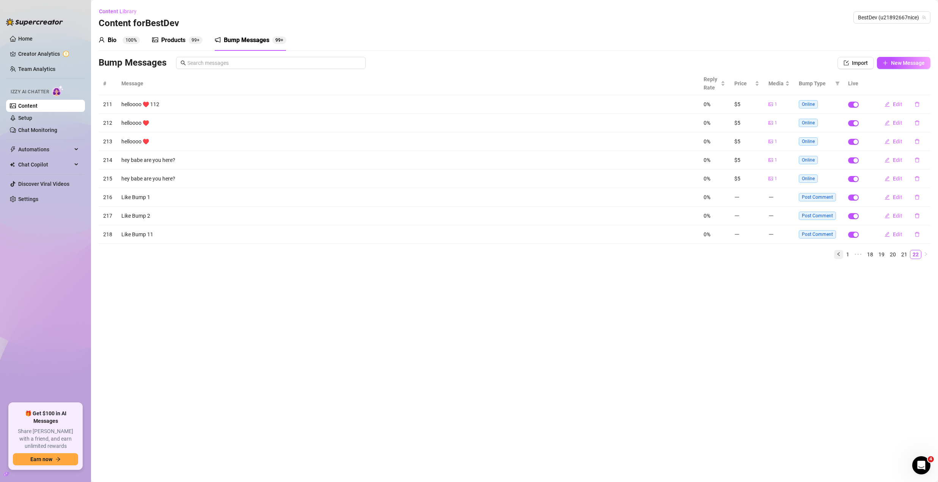
click at [840, 256] on icon "left" at bounding box center [839, 254] width 5 height 5
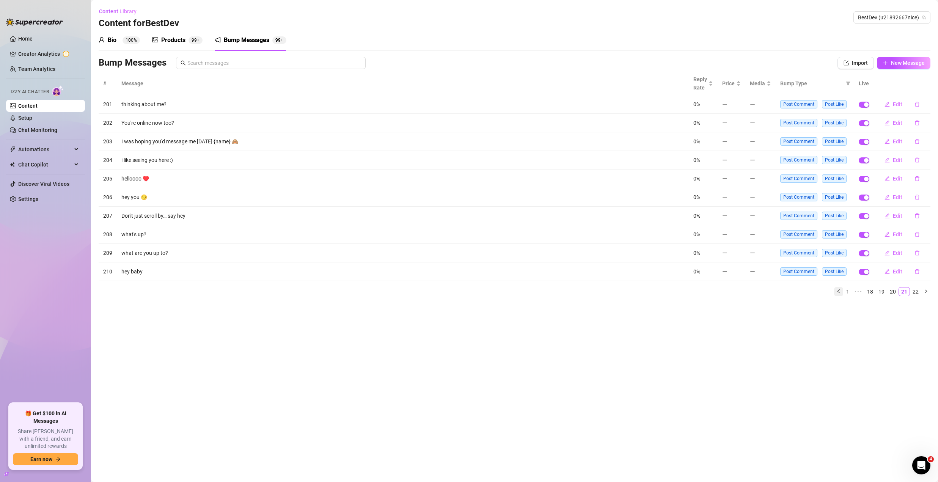
click at [838, 295] on button "button" at bounding box center [838, 291] width 9 height 9
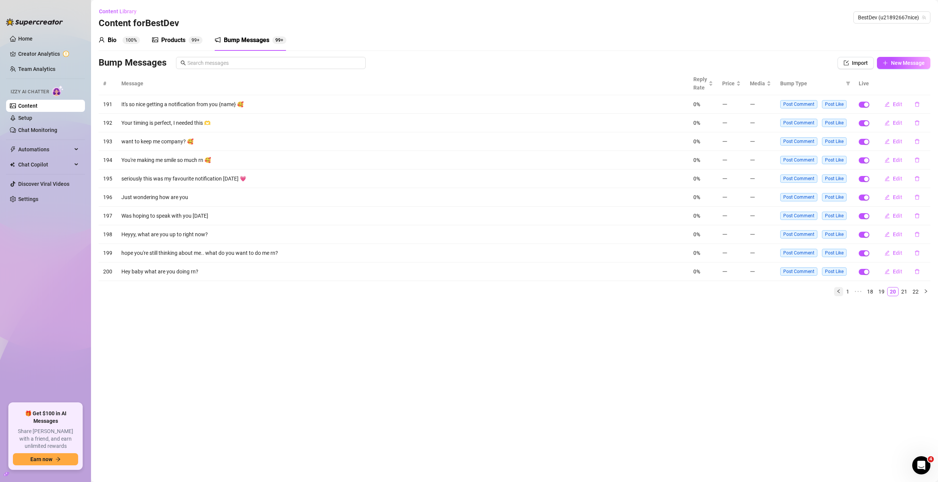
click at [838, 294] on button "button" at bounding box center [838, 291] width 9 height 9
click at [838, 294] on link "1" at bounding box center [836, 292] width 8 height 8
